Goal: Information Seeking & Learning: Find specific fact

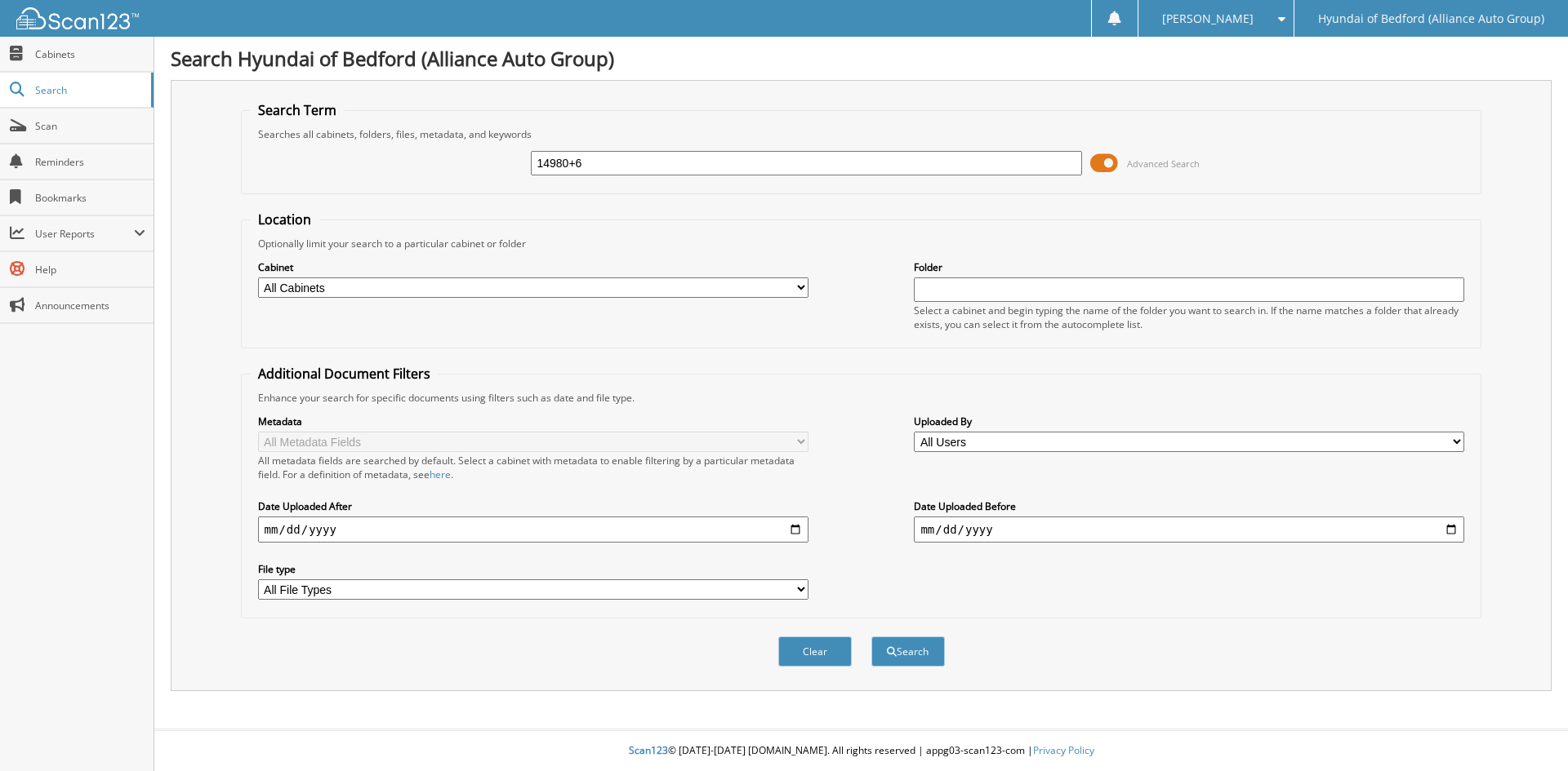
type input "14980+6"
click at [872, 637] on button "Search" at bounding box center [908, 651] width 73 height 30
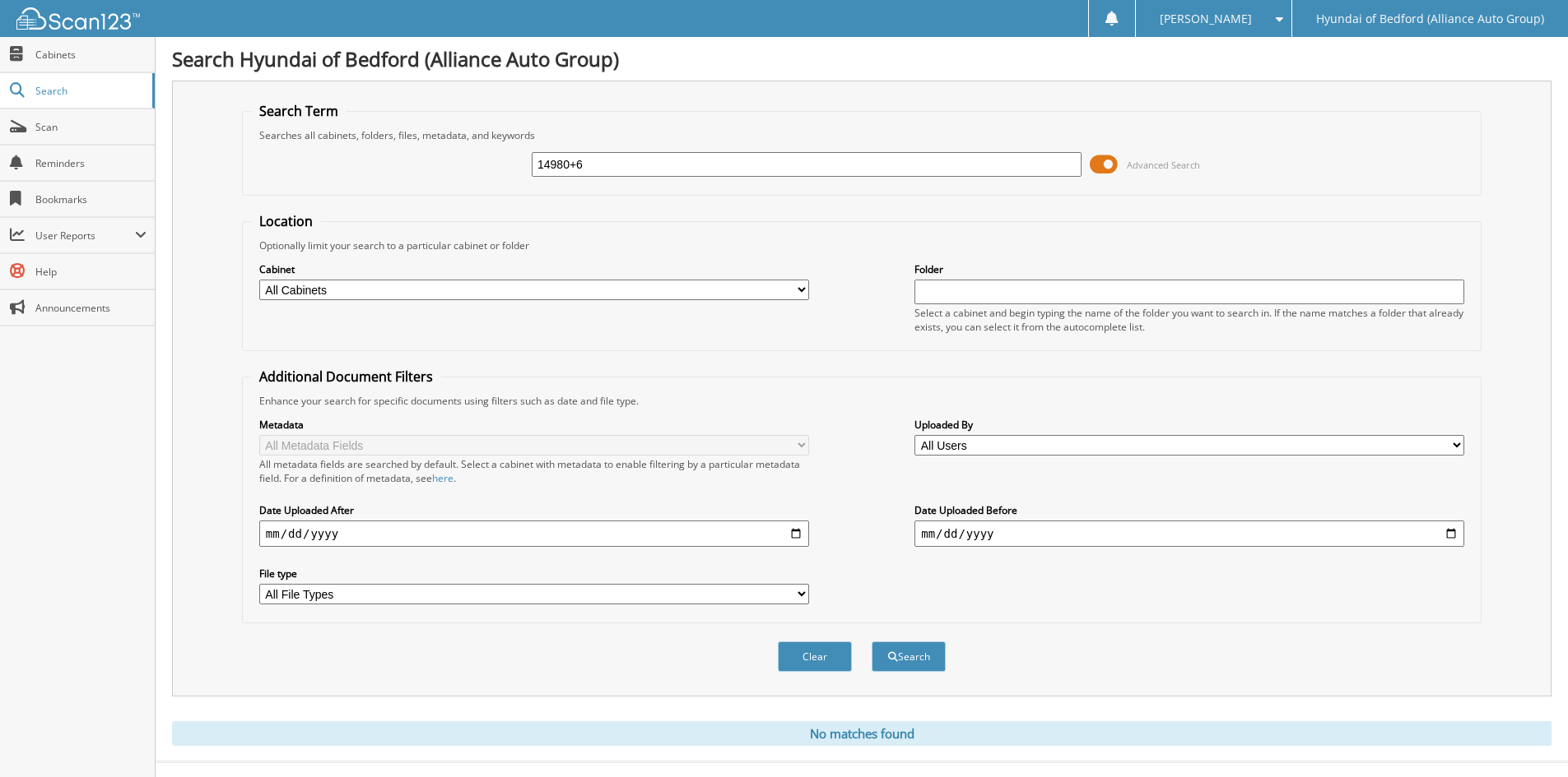
click at [586, 161] on input "14980+6" at bounding box center [806, 164] width 550 height 24
type input "149806"
click at [871, 642] on button "Search" at bounding box center [908, 657] width 74 height 30
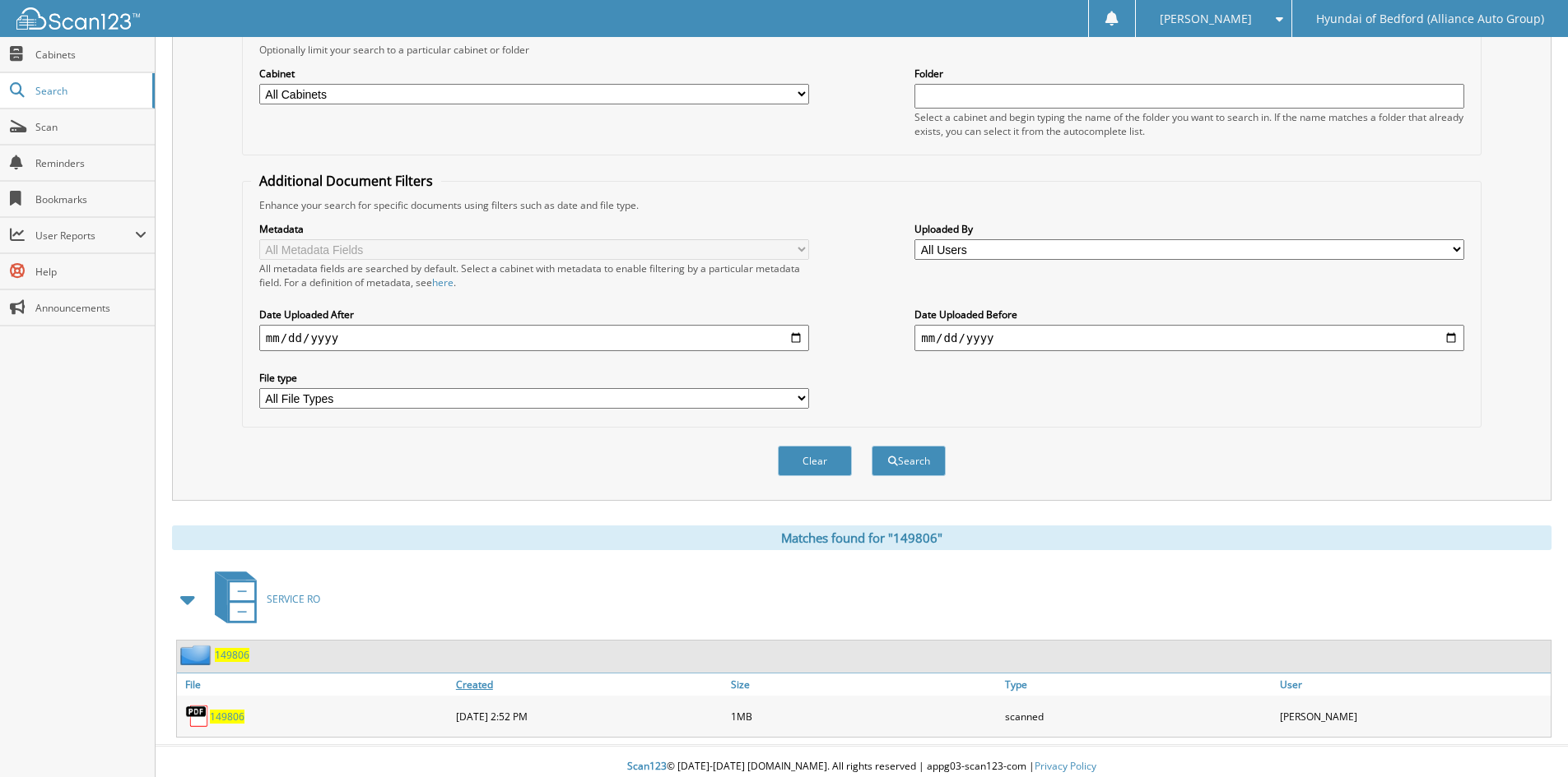
scroll to position [207, 0]
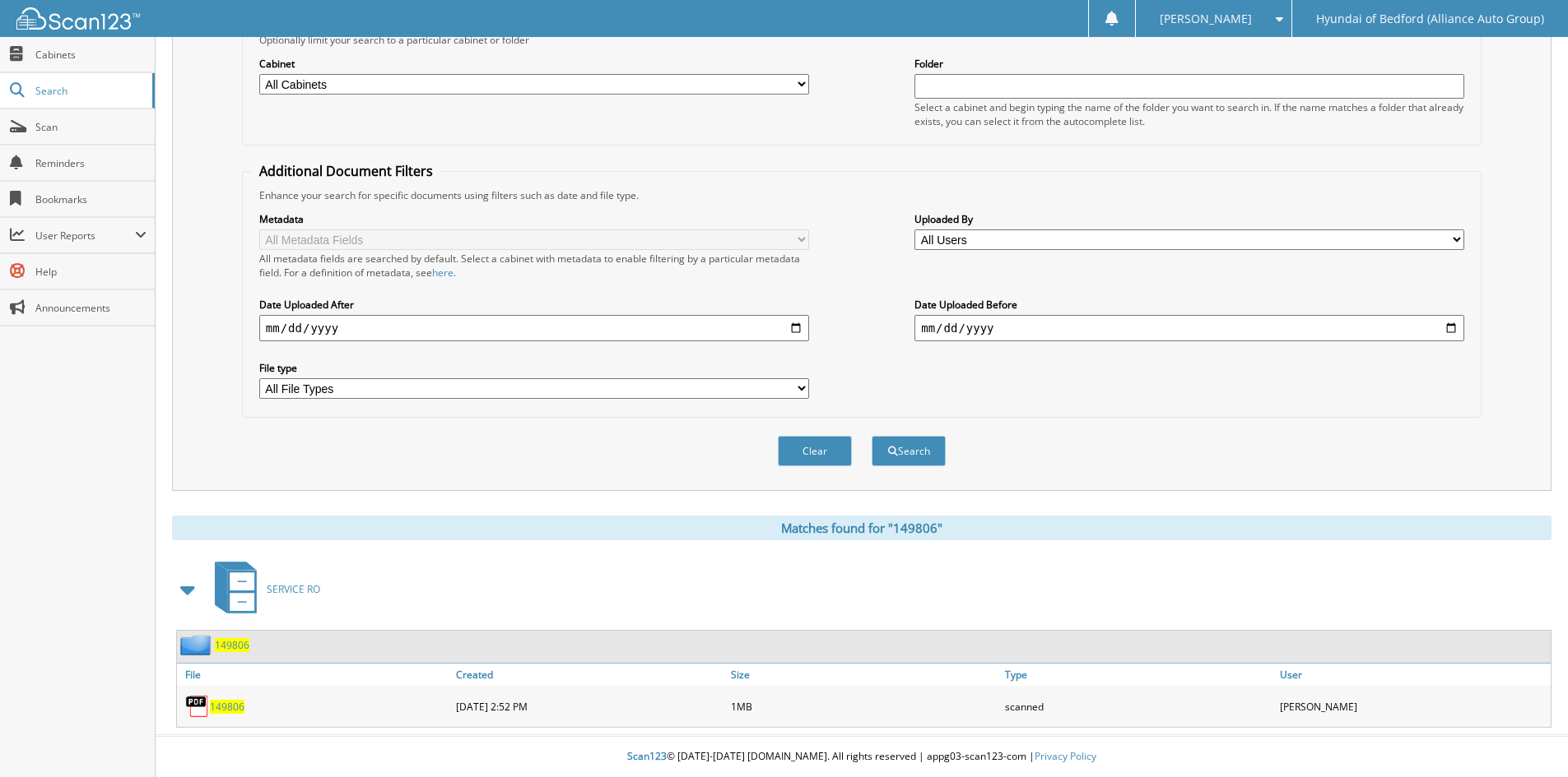
click at [239, 708] on span "149806" at bounding box center [227, 707] width 35 height 14
